Goal: Information Seeking & Learning: Learn about a topic

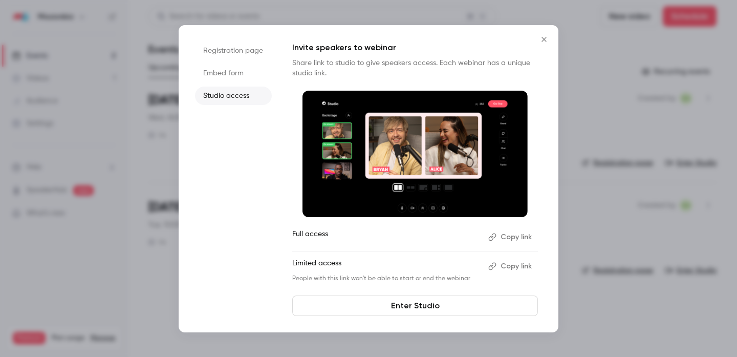
click at [545, 38] on icon "Close" at bounding box center [543, 39] width 5 height 5
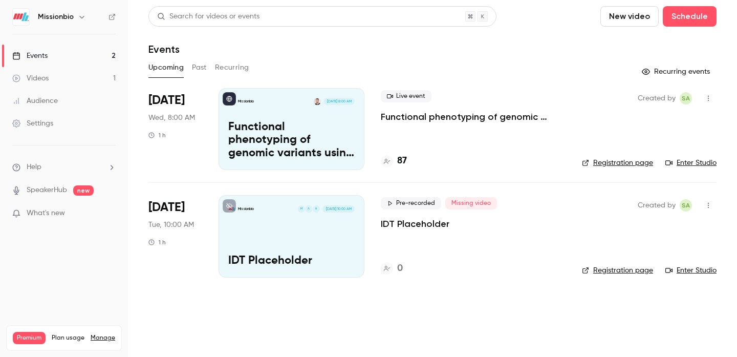
click at [46, 54] on div "Events" at bounding box center [29, 56] width 35 height 10
click at [401, 164] on h4 "95" at bounding box center [402, 161] width 10 height 14
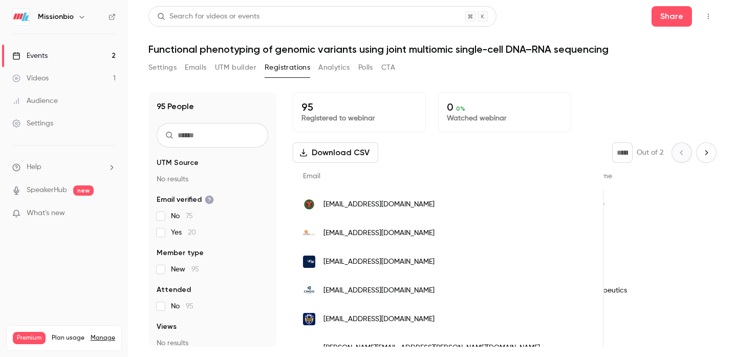
click at [82, 56] on link "Events 2" at bounding box center [64, 56] width 128 height 23
